Goal: Find specific page/section: Find specific page/section

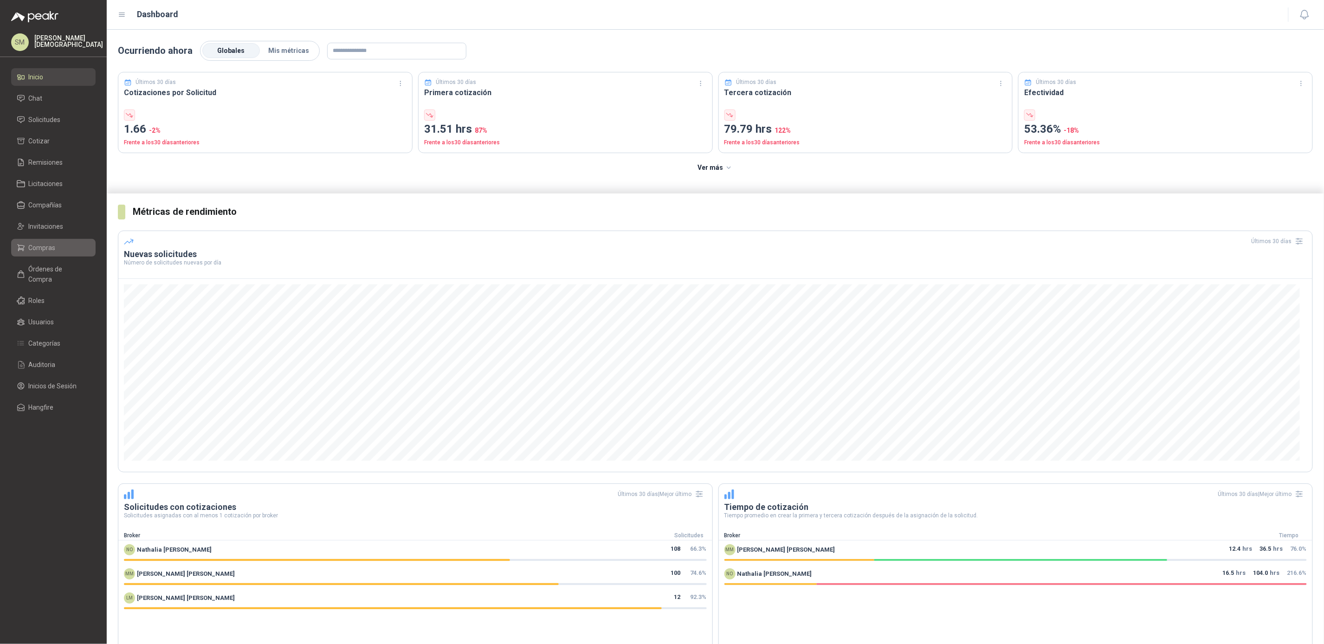
click at [43, 245] on span "Compras" at bounding box center [42, 248] width 27 height 10
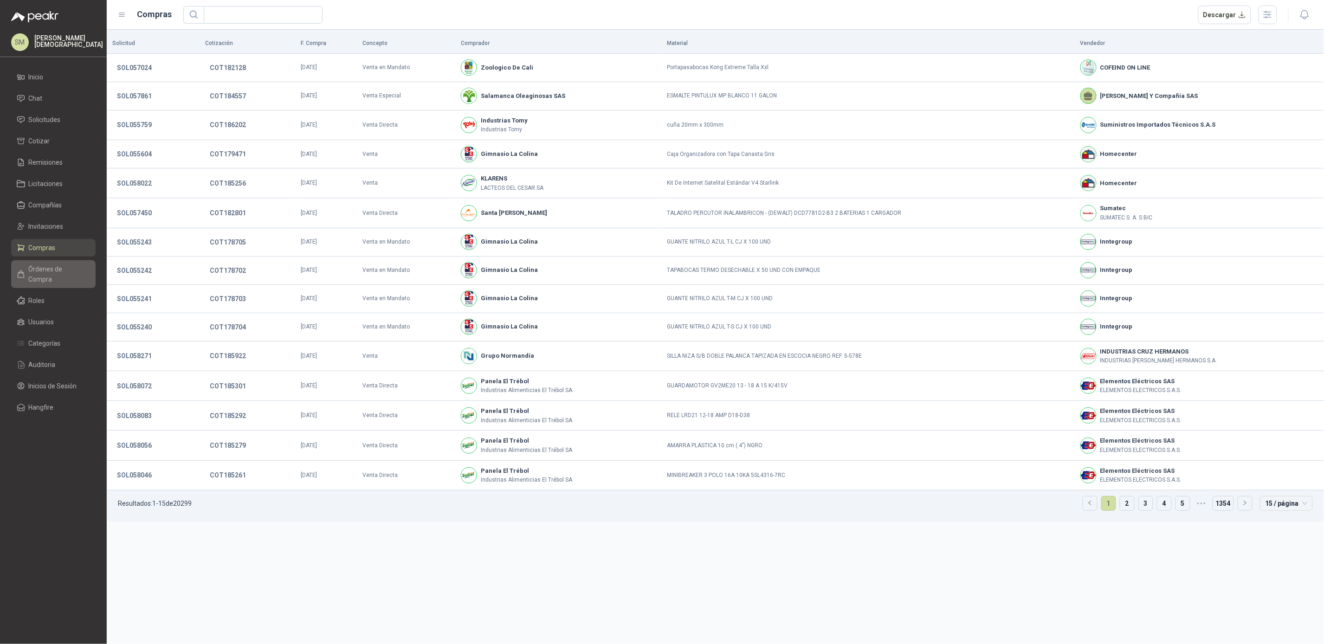
click at [52, 265] on span "Órdenes de Compra" at bounding box center [58, 274] width 58 height 20
